Goal: Task Accomplishment & Management: Manage account settings

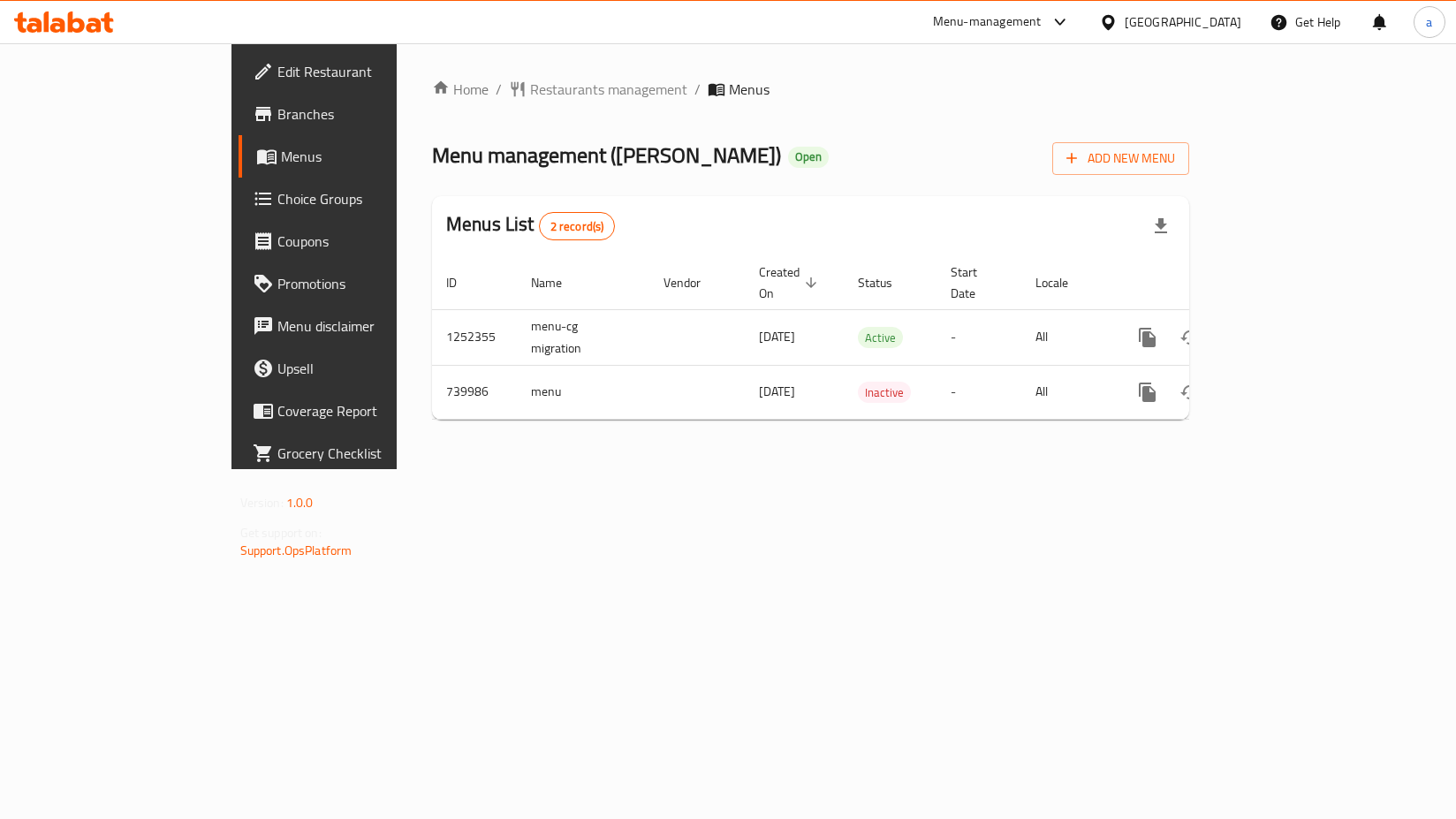
click at [277, 205] on span "Choice Groups" at bounding box center [368, 199] width 183 height 21
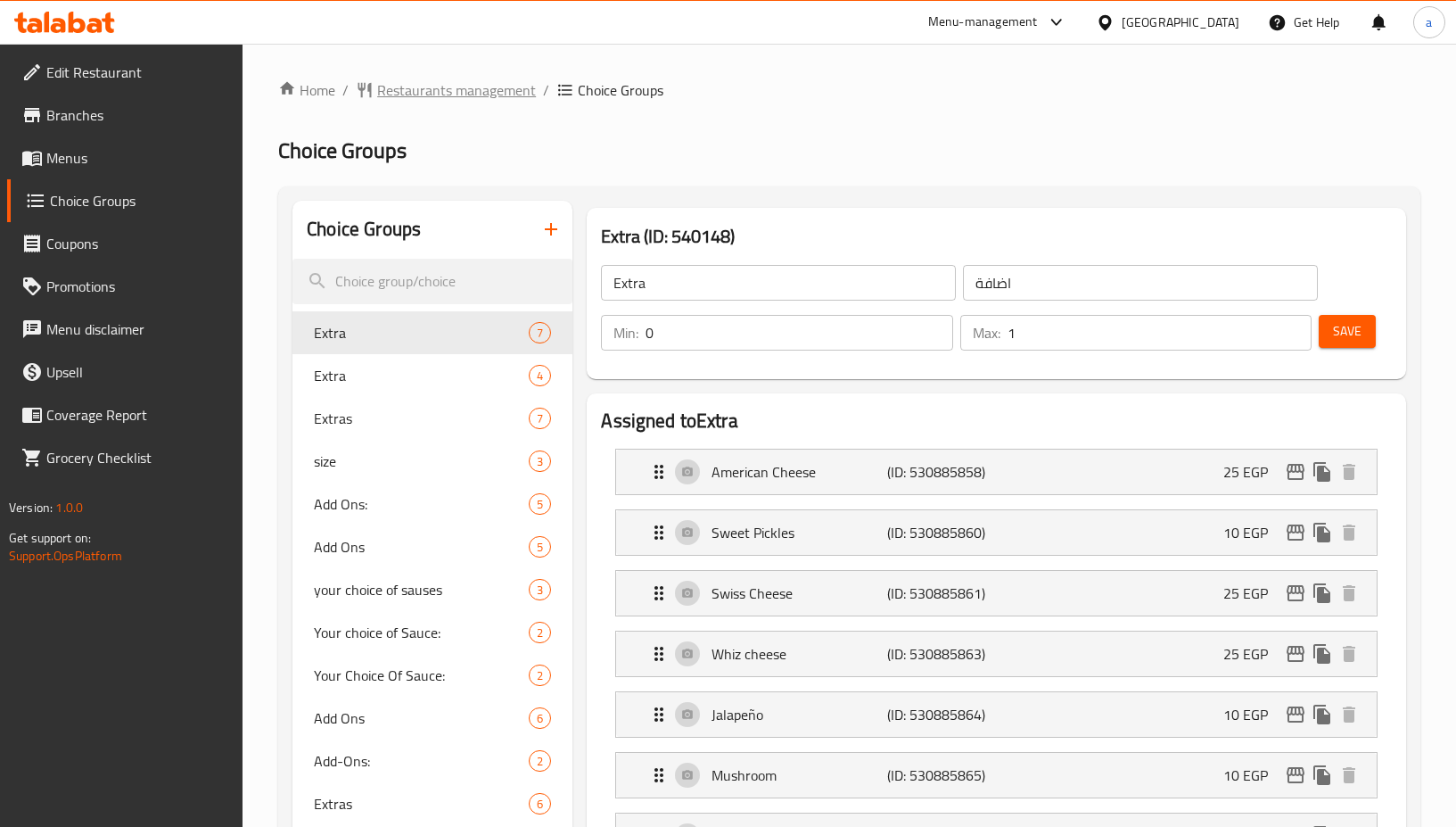
click at [468, 95] on span "Restaurants management" at bounding box center [456, 90] width 158 height 22
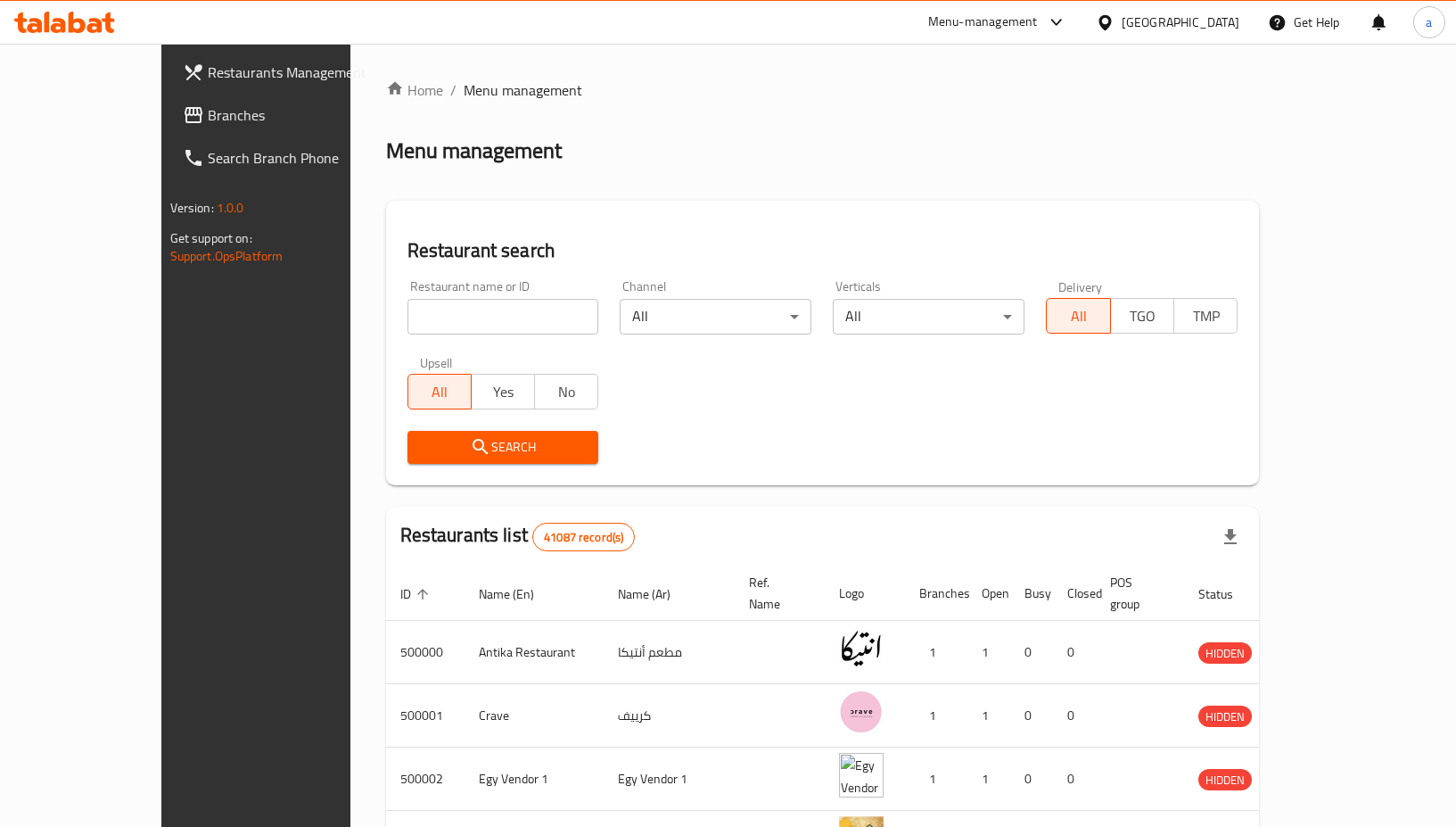
click at [208, 121] on span "Branches" at bounding box center [299, 115] width 183 height 22
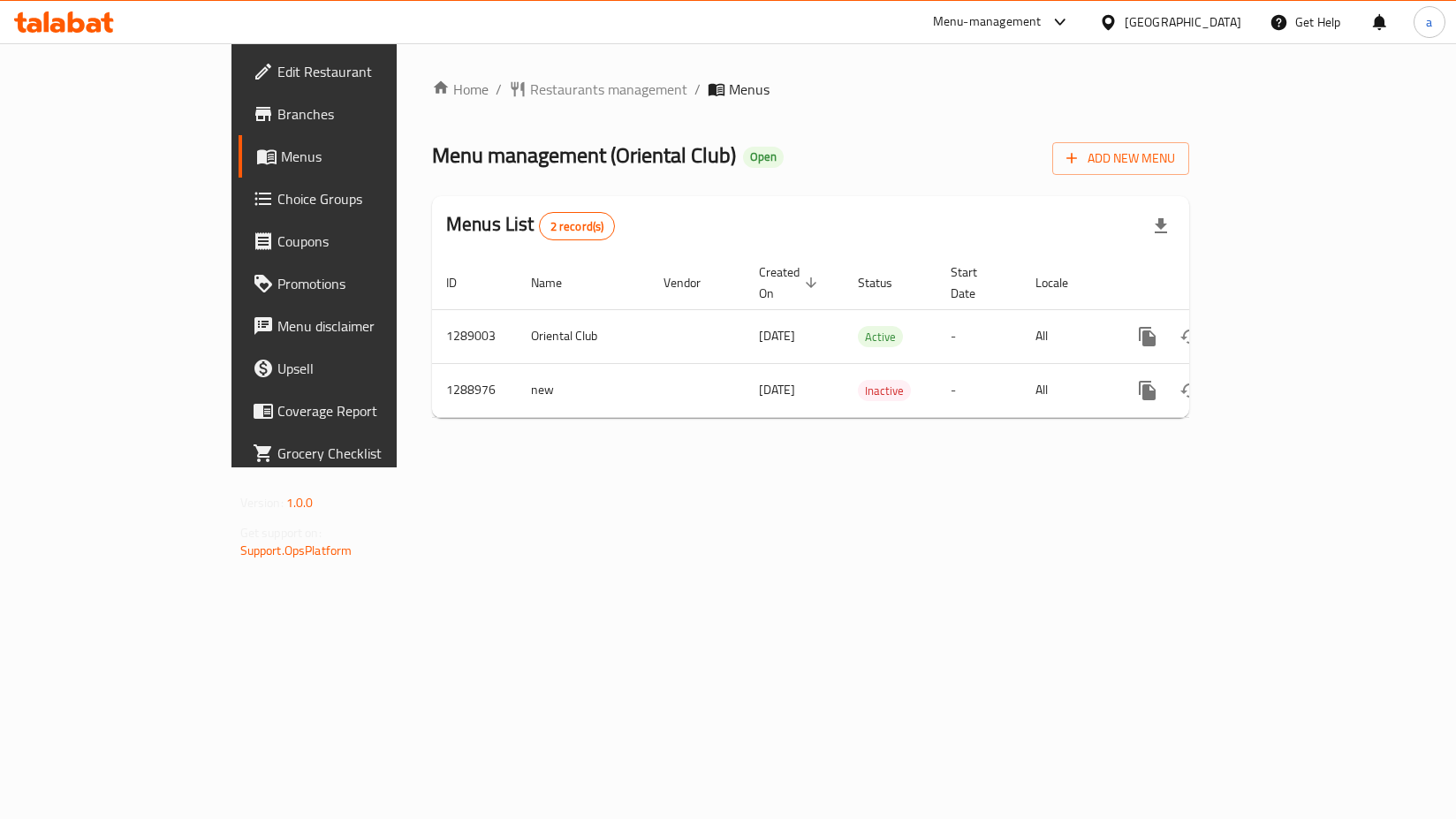
click at [277, 200] on span "Choice Groups" at bounding box center [368, 199] width 183 height 21
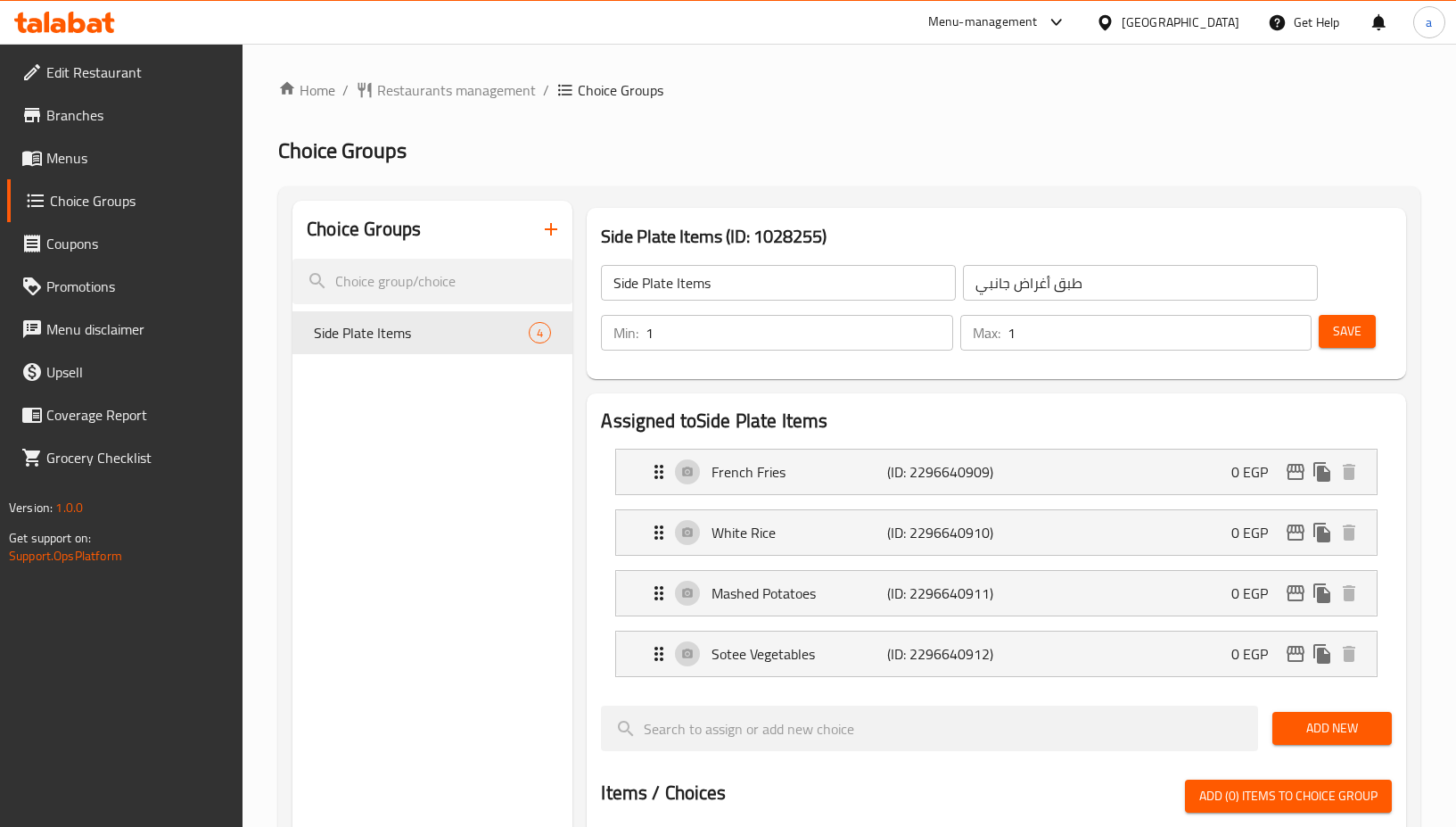
click at [517, 455] on div "Choice Groups Side Plate Items 4" at bounding box center [432, 834] width 280 height 1268
click at [373, 490] on div "Choice Groups Side Plate Items 4" at bounding box center [432, 834] width 280 height 1268
click at [513, 454] on div "Choice Groups Side Plate Items 4" at bounding box center [432, 834] width 280 height 1268
click at [477, 474] on div "Choice Groups Side Plate Items 4" at bounding box center [432, 834] width 280 height 1268
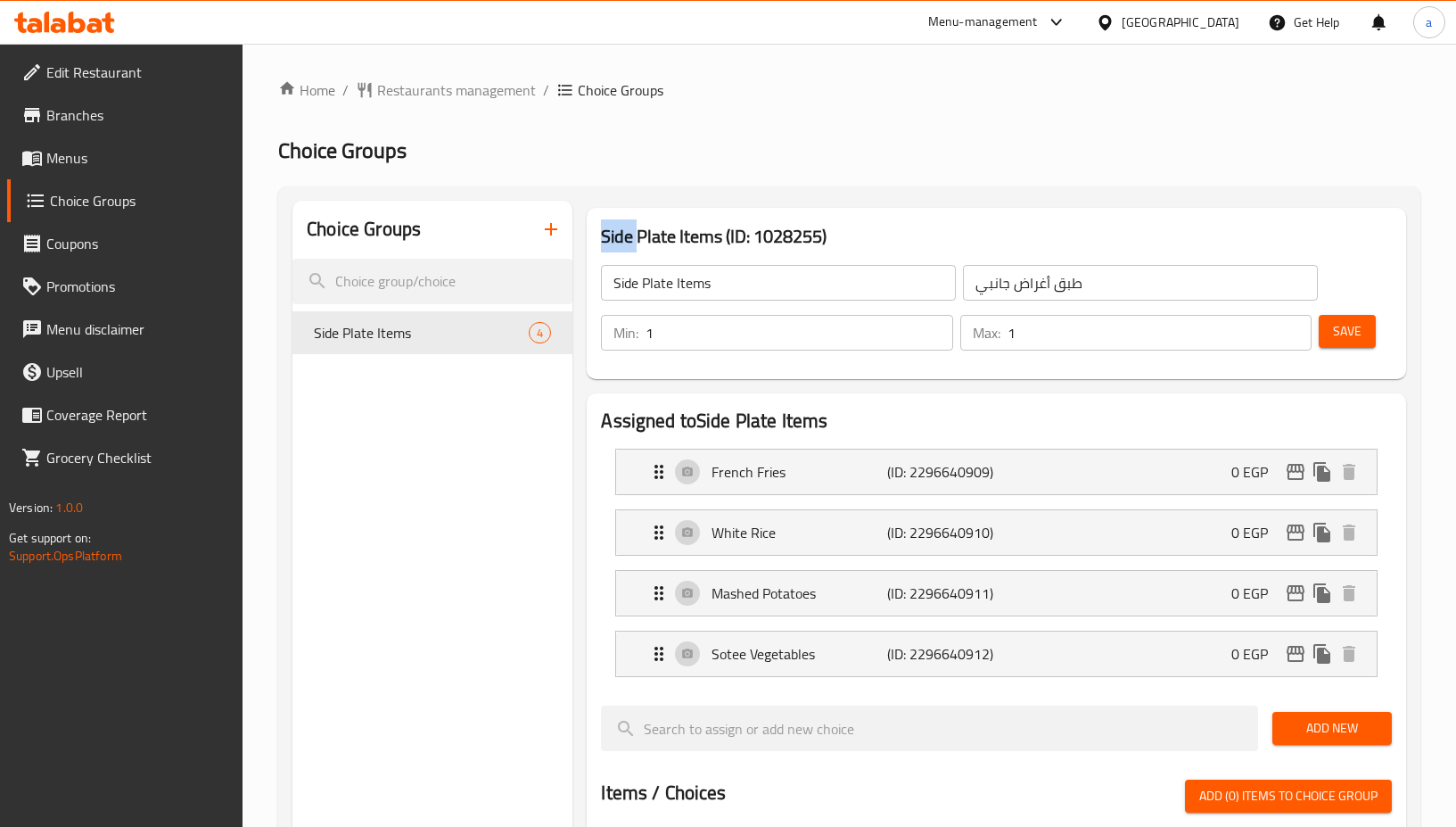
click at [477, 474] on div "Choice Groups Side Plate Items 4" at bounding box center [432, 834] width 280 height 1268
click at [453, 502] on div "Choice Groups Side Plate Items 4" at bounding box center [432, 834] width 280 height 1268
click at [513, 455] on div "Choice Groups Side Plate Items 4" at bounding box center [432, 834] width 280 height 1268
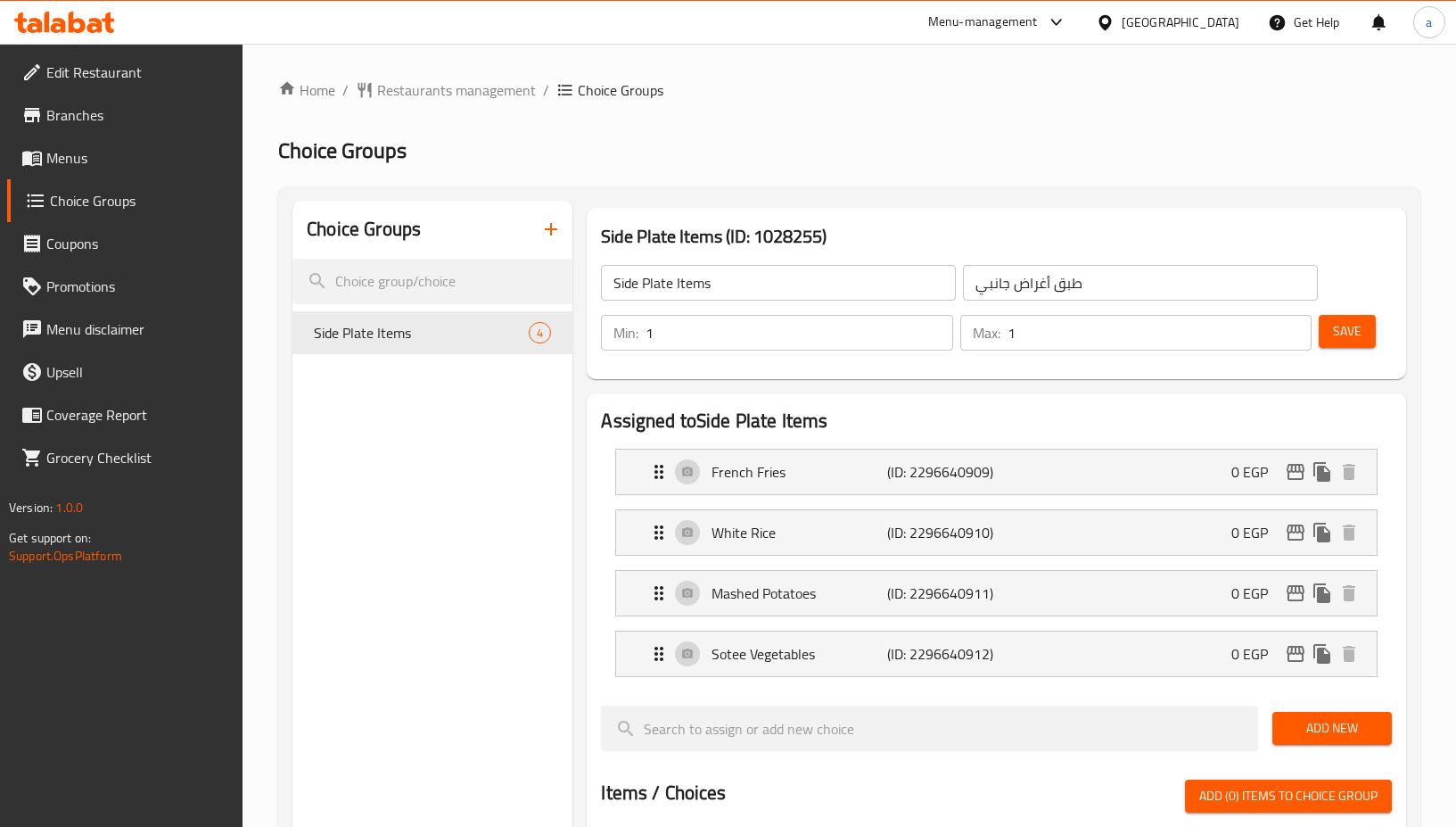
click at [388, 490] on div "Choice Groups Side Plate Items 4" at bounding box center [432, 834] width 280 height 1268
click at [441, 496] on div "Choice Groups Side Plate Items 4" at bounding box center [432, 834] width 280 height 1268
